Goal: Information Seeking & Learning: Learn about a topic

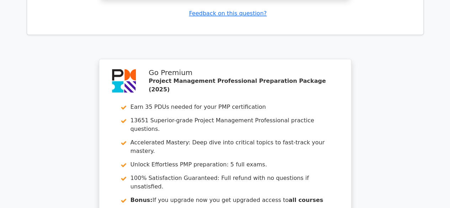
scroll to position [2037, 0]
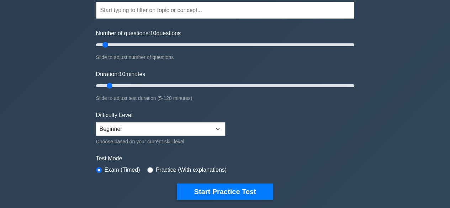
scroll to position [71, 0]
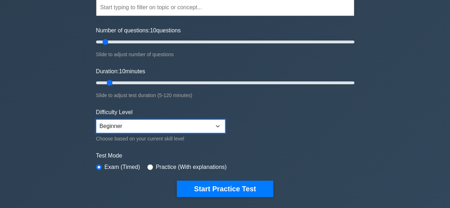
click at [213, 127] on select "Beginner Intermediate Expert" at bounding box center [160, 127] width 129 height 14
select select "intermediate"
click at [96, 120] on select "Beginner Intermediate Expert" at bounding box center [160, 127] width 129 height 14
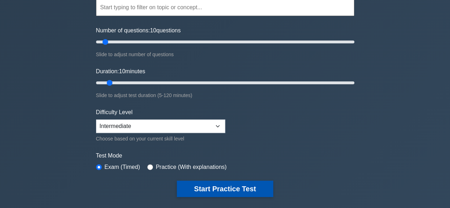
click at [212, 188] on button "Start Practice Test" at bounding box center [225, 189] width 96 height 16
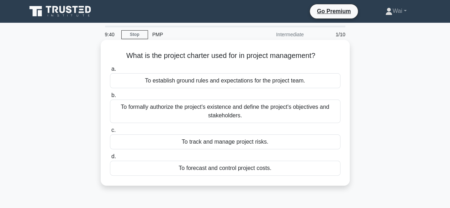
click at [264, 110] on div "To formally authorize the project's existence and define the project's objectiv…" at bounding box center [225, 112] width 231 height 24
click at [110, 98] on input "b. To formally authorize the project's existence and define the project's objec…" at bounding box center [110, 95] width 0 height 5
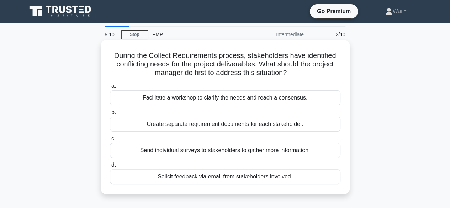
click at [233, 99] on div "Facilitate a workshop to clarify the needs and reach a consensus." at bounding box center [225, 97] width 231 height 15
click at [110, 89] on input "a. Facilitate a workshop to clarify the needs and reach a consensus." at bounding box center [110, 86] width 0 height 5
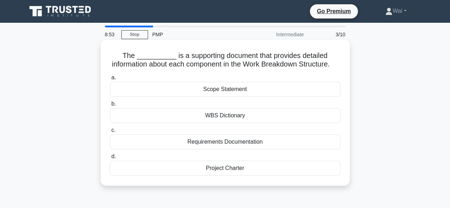
click at [264, 123] on div "WBS Dictionary" at bounding box center [225, 115] width 231 height 15
click at [110, 106] on input "b. WBS Dictionary" at bounding box center [110, 104] width 0 height 5
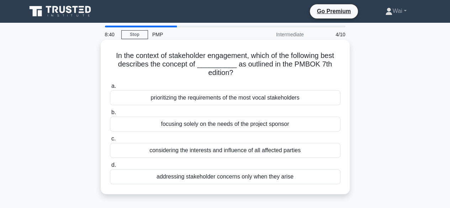
click at [234, 103] on div "prioritizing the requirements of the most vocal stakeholders" at bounding box center [225, 97] width 231 height 15
click at [110, 89] on input "a. prioritizing the requirements of the most vocal stakeholders" at bounding box center [110, 86] width 0 height 5
